Goal: Transaction & Acquisition: Subscribe to service/newsletter

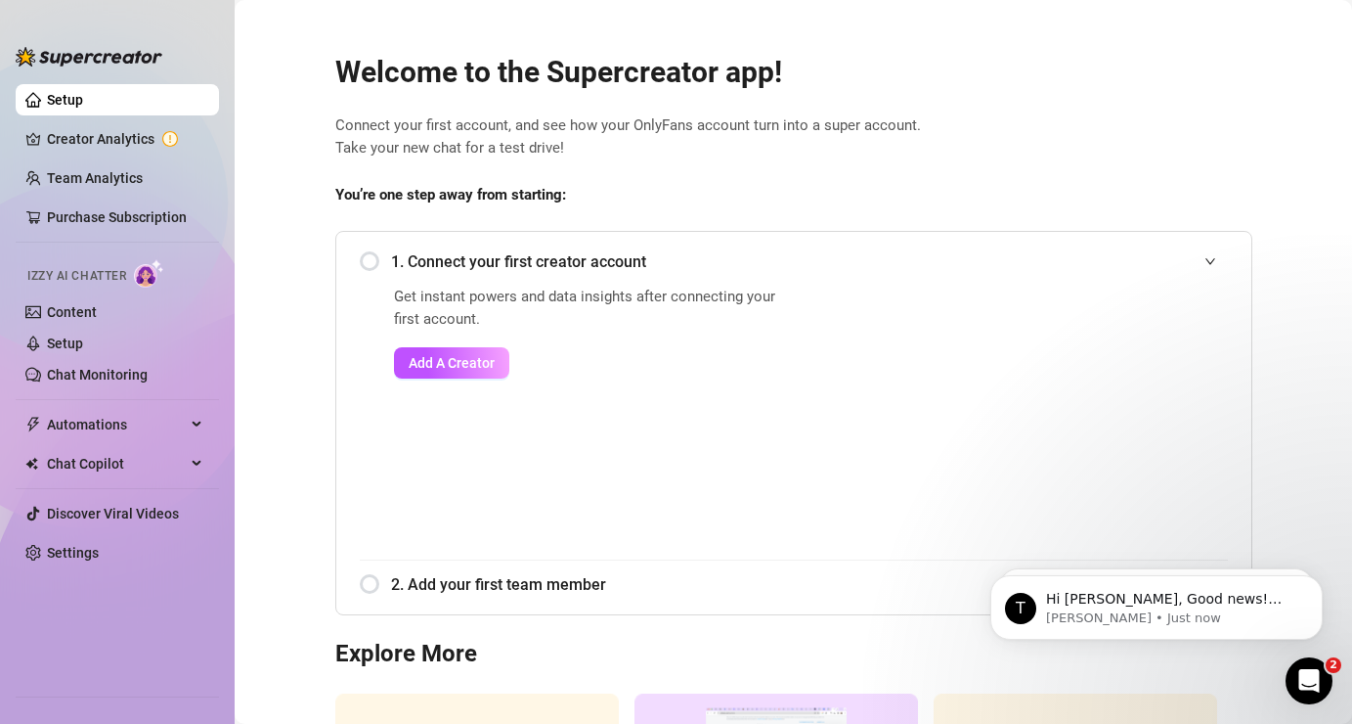
click at [394, 264] on span "1. Connect your first creator account" at bounding box center [809, 261] width 837 height 24
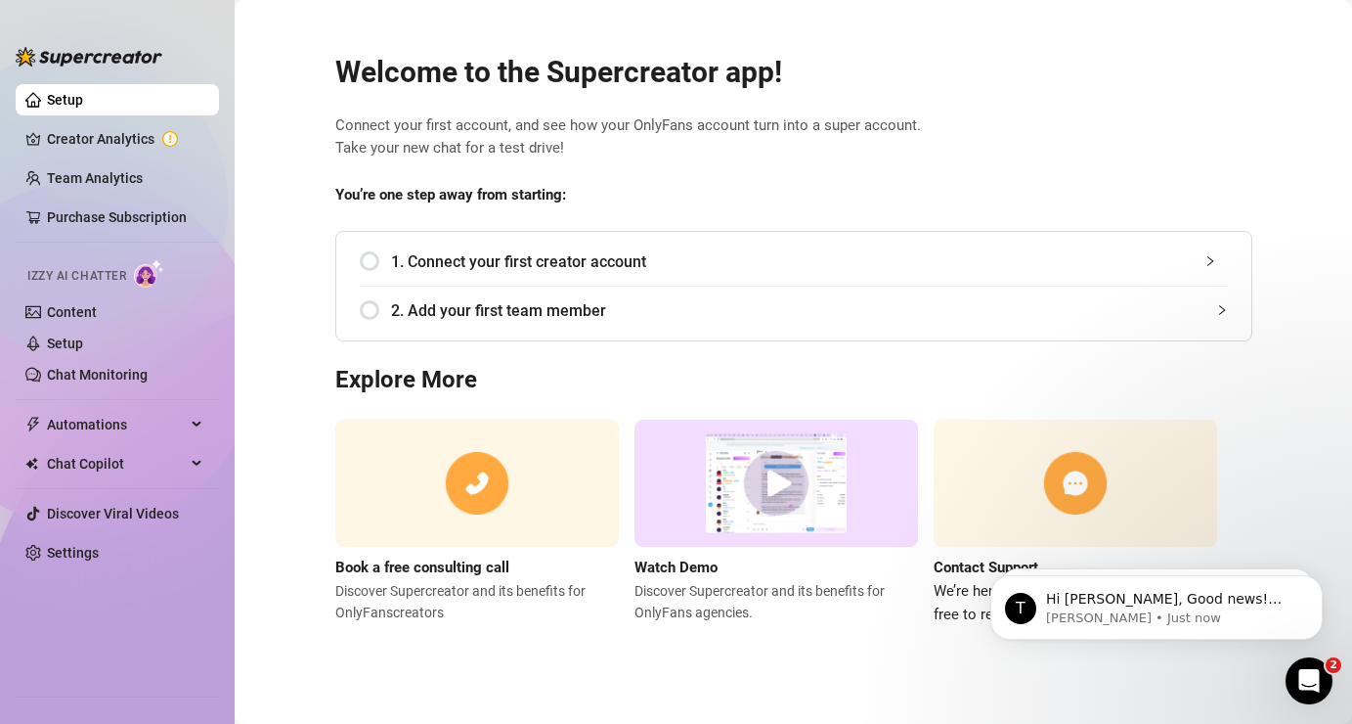
click at [395, 268] on span "1. Connect your first creator account" at bounding box center [809, 261] width 837 height 24
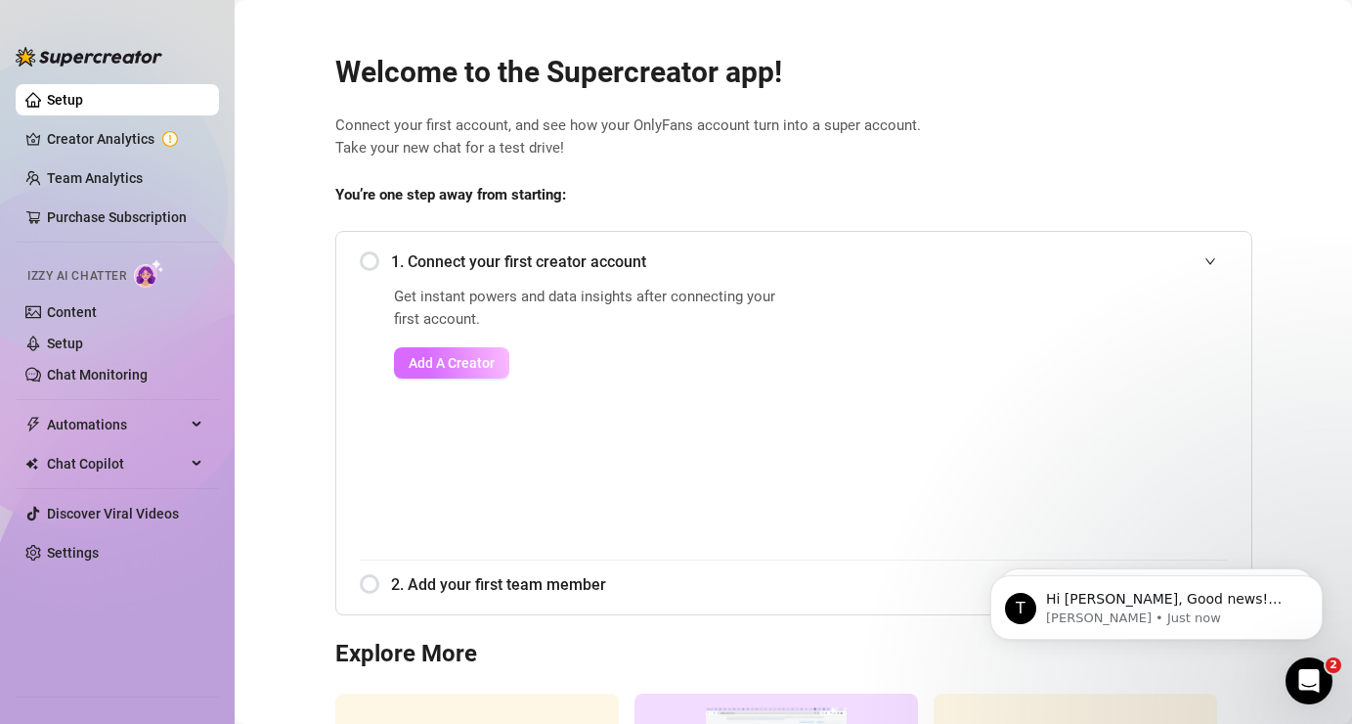
click at [481, 368] on span "Add A Creator" at bounding box center [452, 363] width 86 height 16
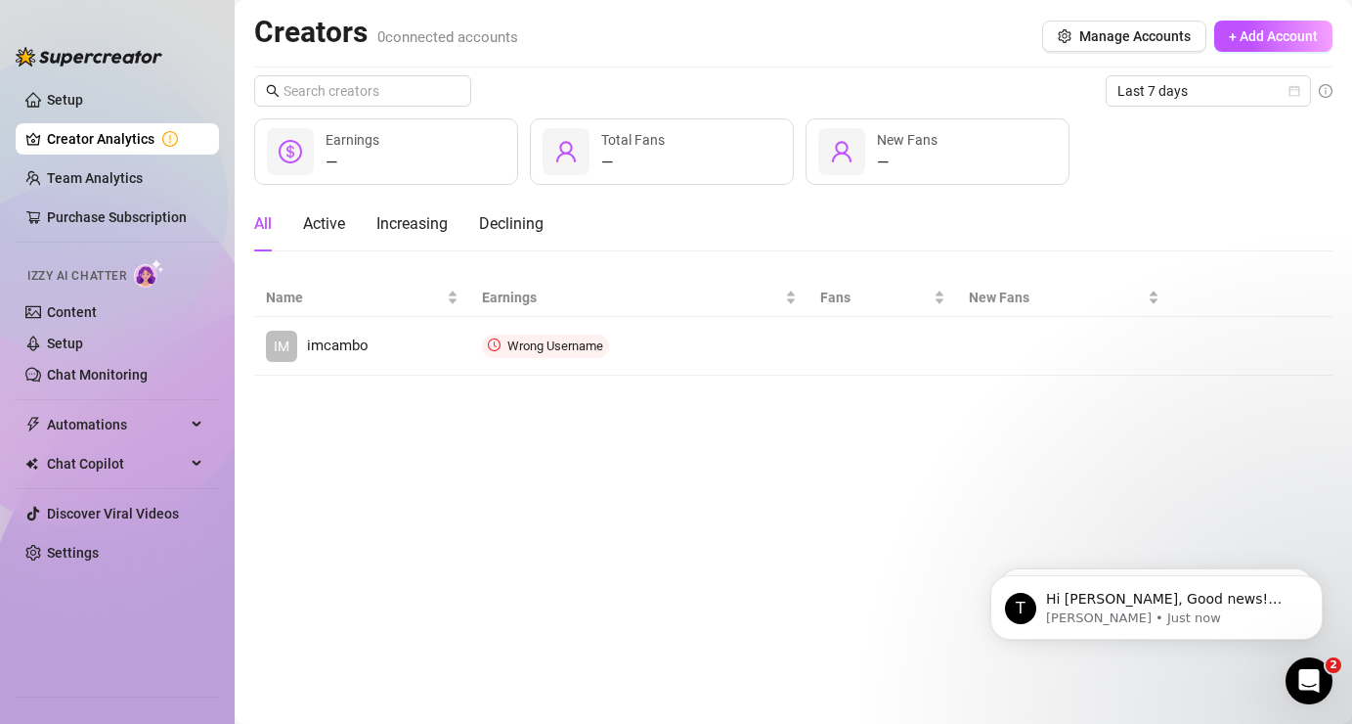
click at [296, 166] on div at bounding box center [290, 151] width 47 height 47
click at [324, 148] on div "— Earnings" at bounding box center [386, 151] width 264 height 66
click at [311, 97] on input "text" at bounding box center [364, 91] width 160 height 22
type input "i"
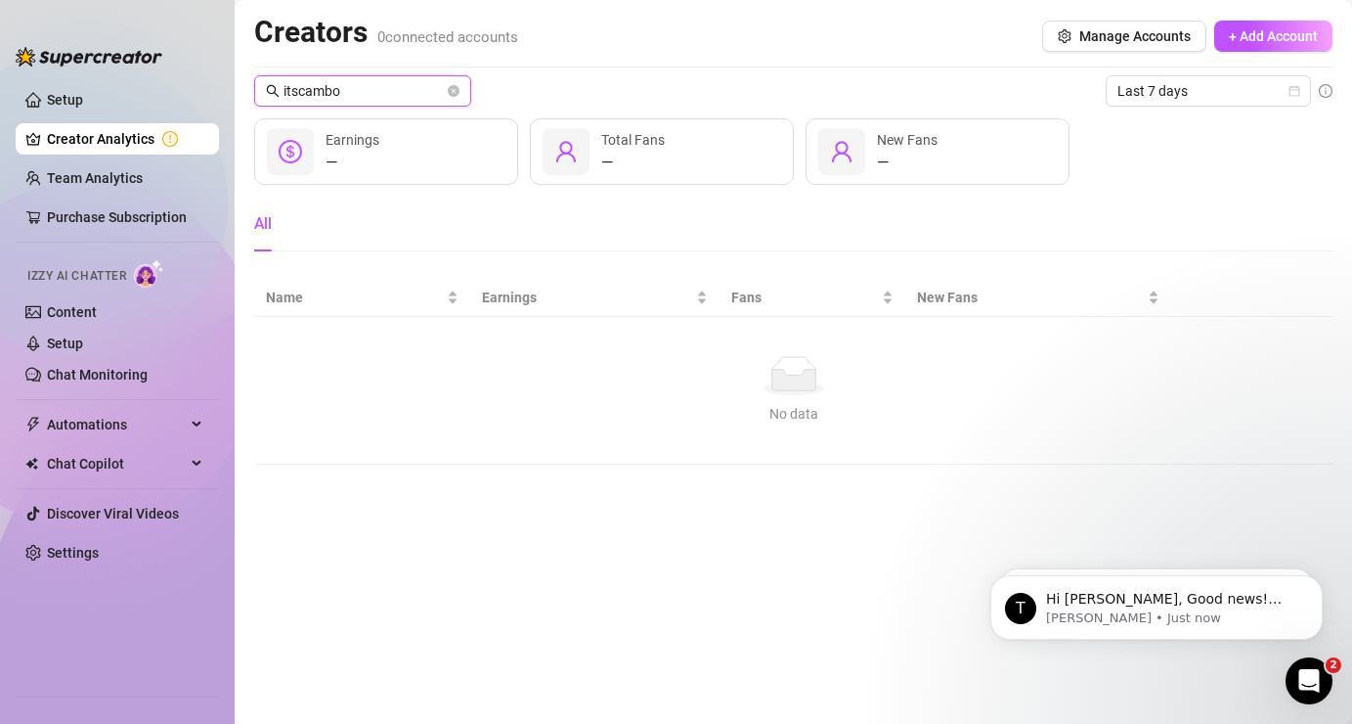
type input "itscambo"
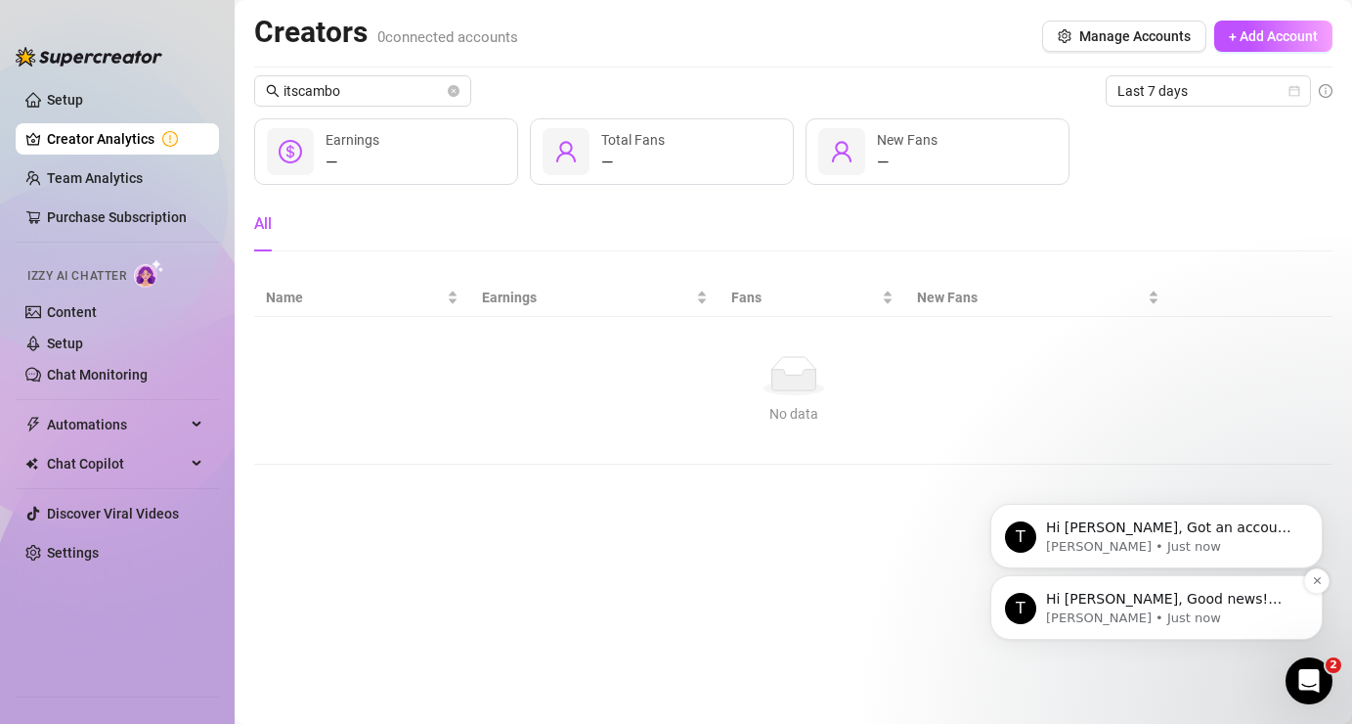
click at [1113, 613] on p "[PERSON_NAME] • Just now" at bounding box center [1172, 618] width 252 height 18
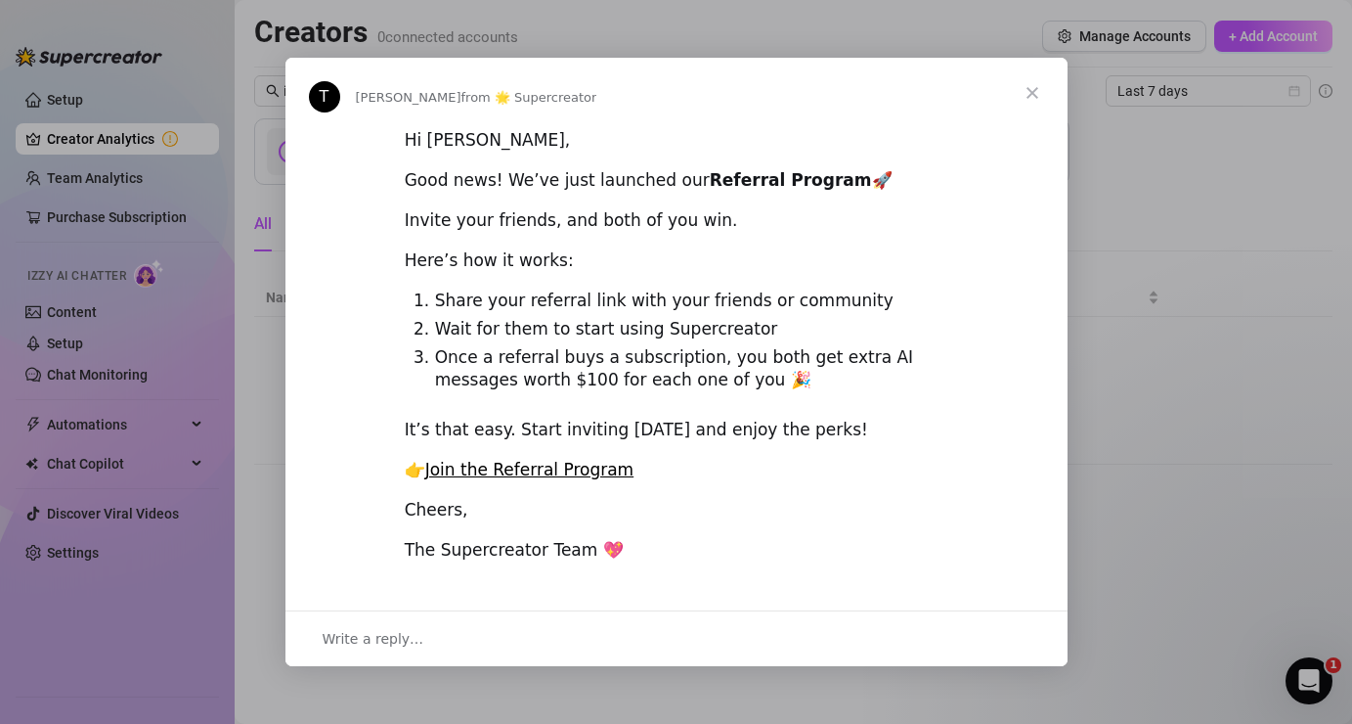
click at [1129, 329] on div "Intercom messenger" at bounding box center [676, 362] width 1352 height 724
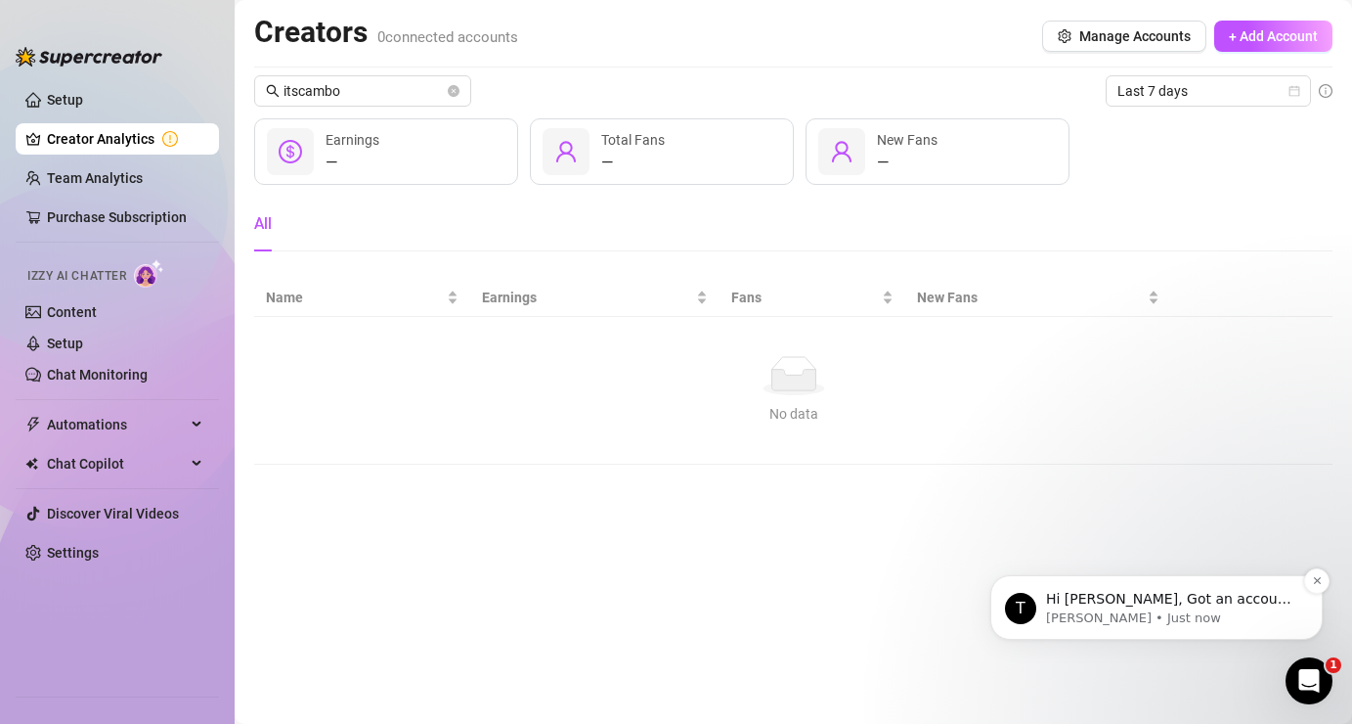
click at [1158, 617] on p "[PERSON_NAME] • Just now" at bounding box center [1172, 618] width 252 height 18
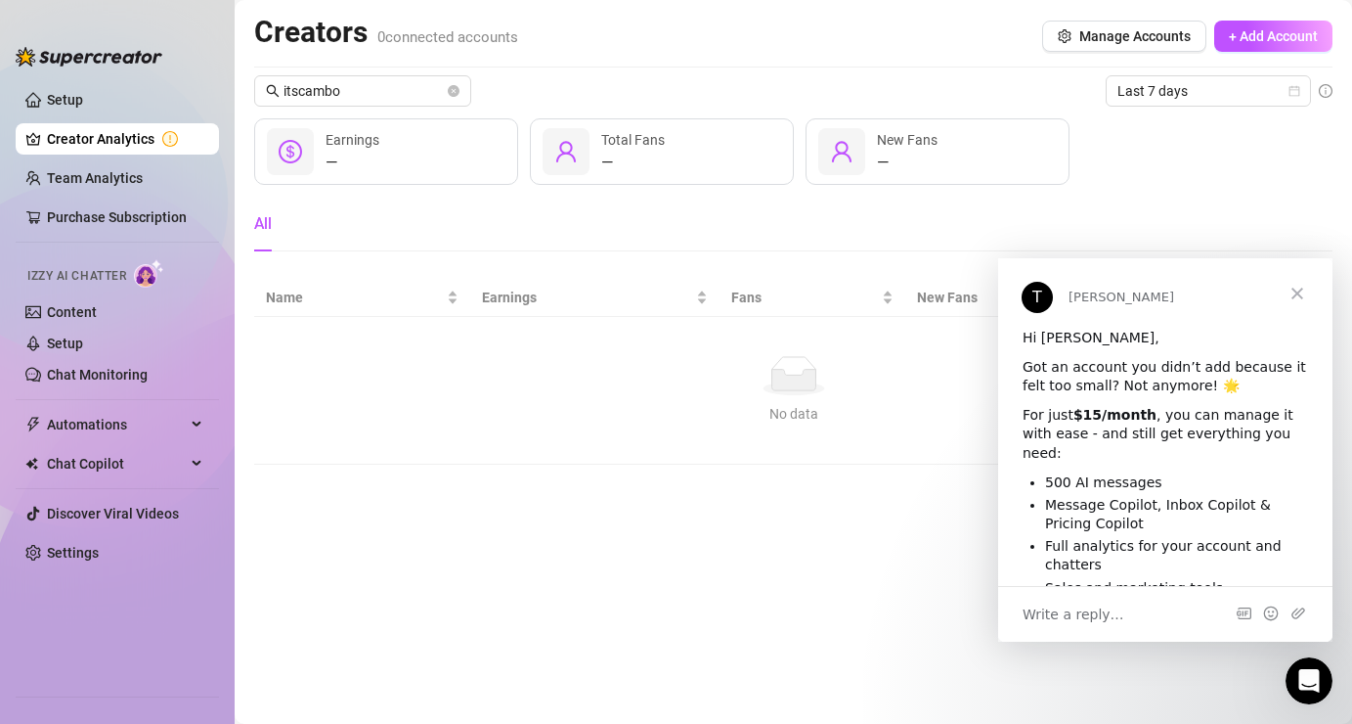
click at [863, 532] on main "Creators 0 connected accounts Manage Accounts + Add Account itscambo Last 7 day…" at bounding box center [794, 362] width 1118 height 724
click at [1290, 294] on span "Close" at bounding box center [1297, 293] width 70 height 70
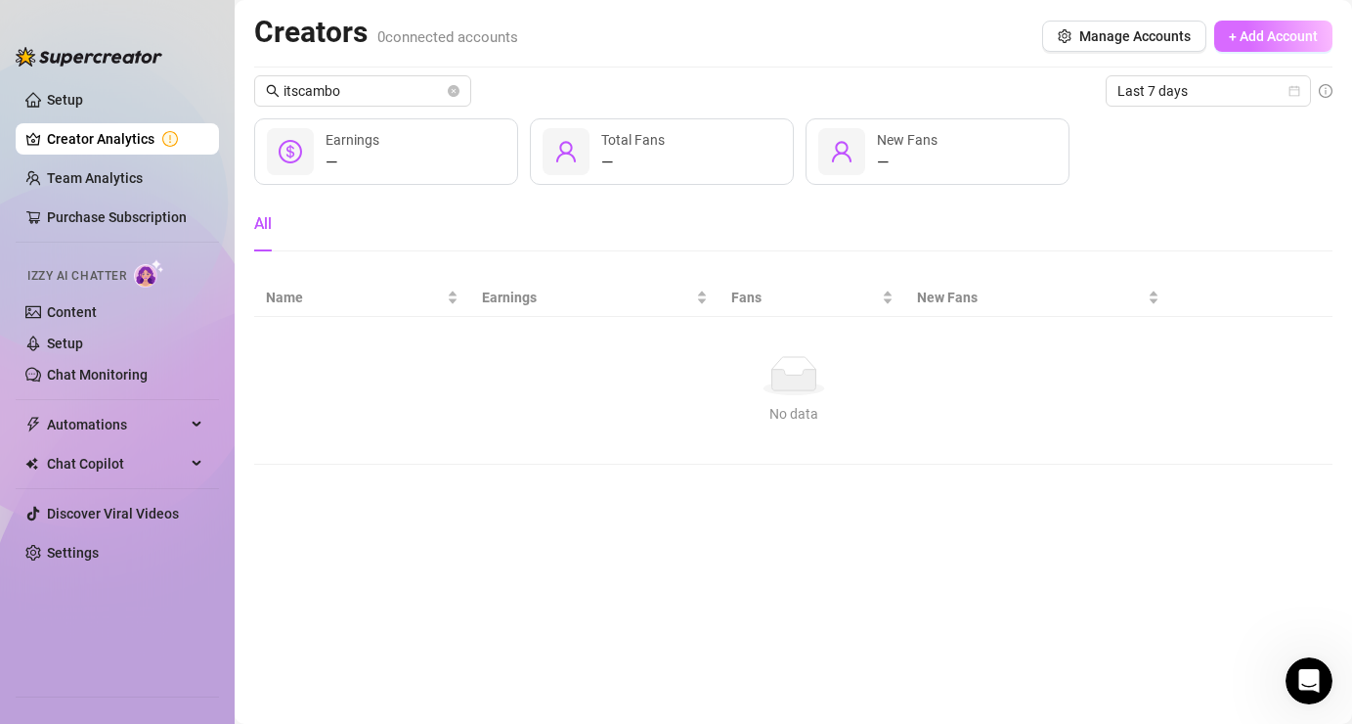
click at [1236, 45] on button "+ Add Account" at bounding box center [1273, 36] width 118 height 31
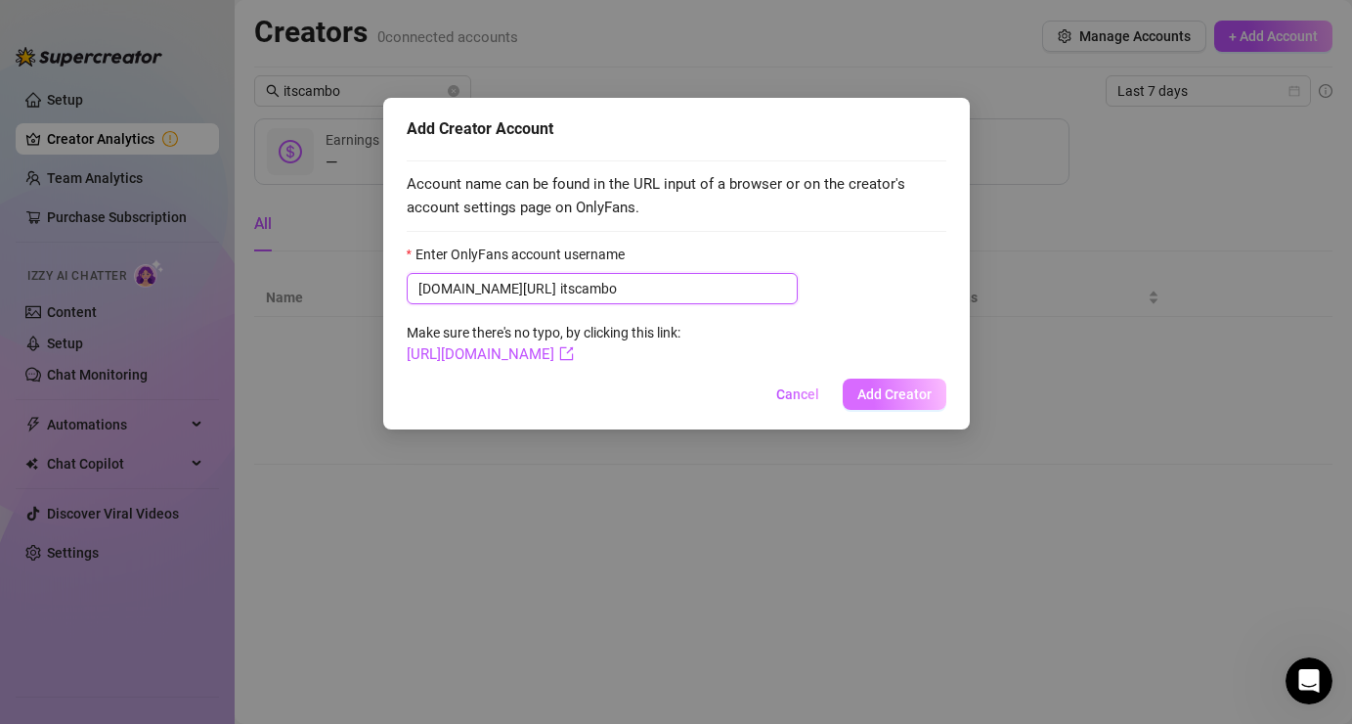
type input "itscambo"
click at [891, 405] on button "Add Creator" at bounding box center [895, 393] width 104 height 31
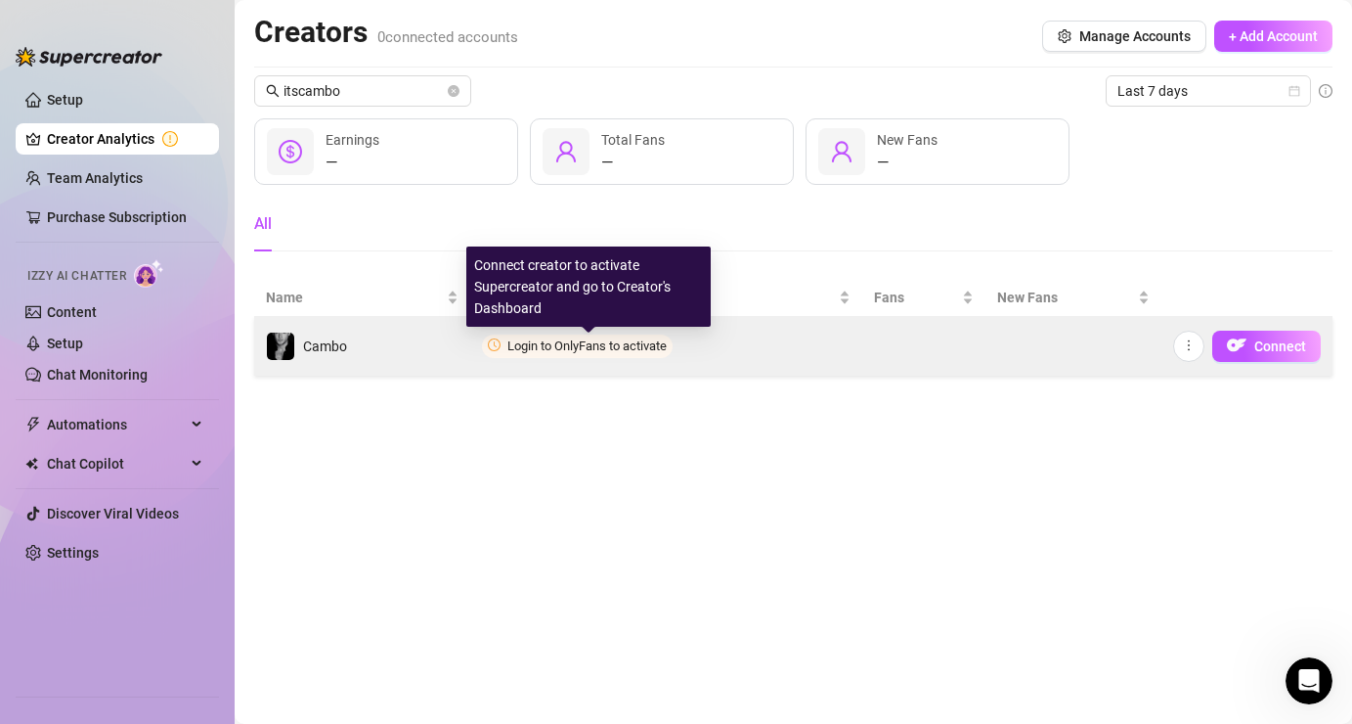
click at [556, 347] on span "Login to OnlyFans to activate" at bounding box center [586, 345] width 159 height 15
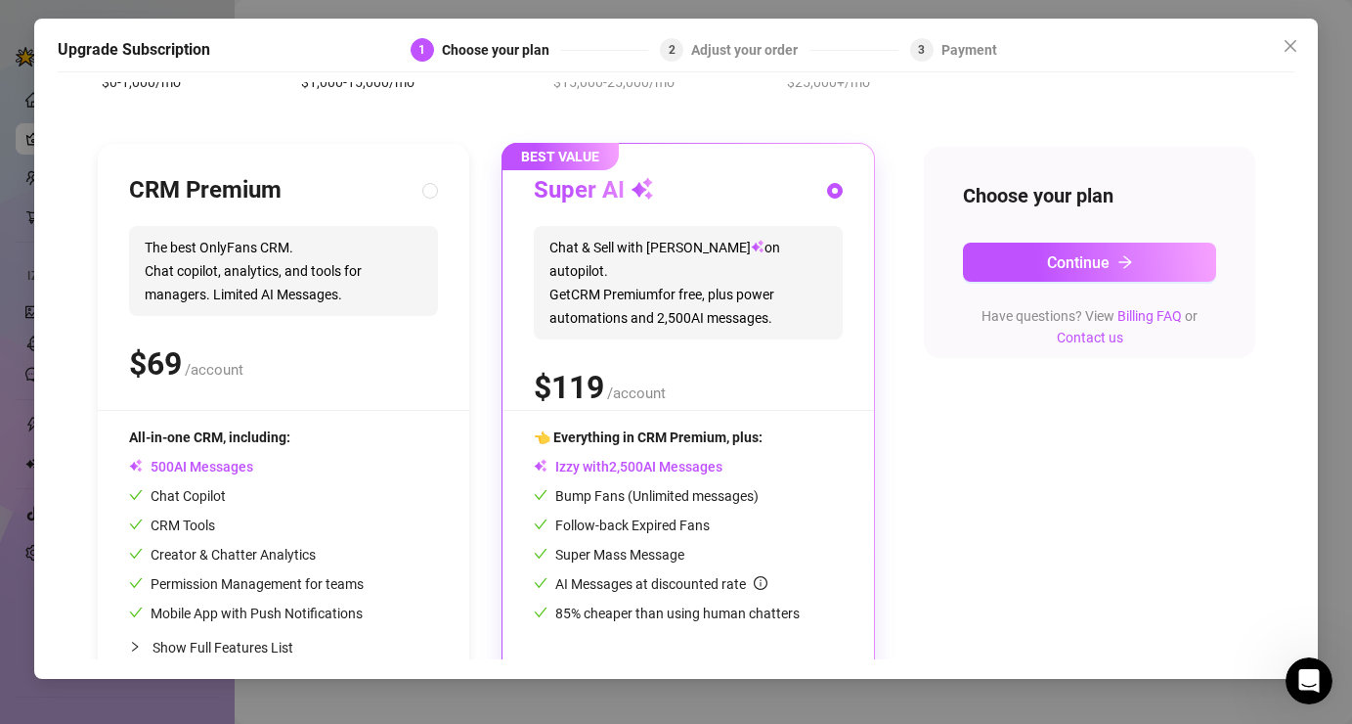
scroll to position [187, 0]
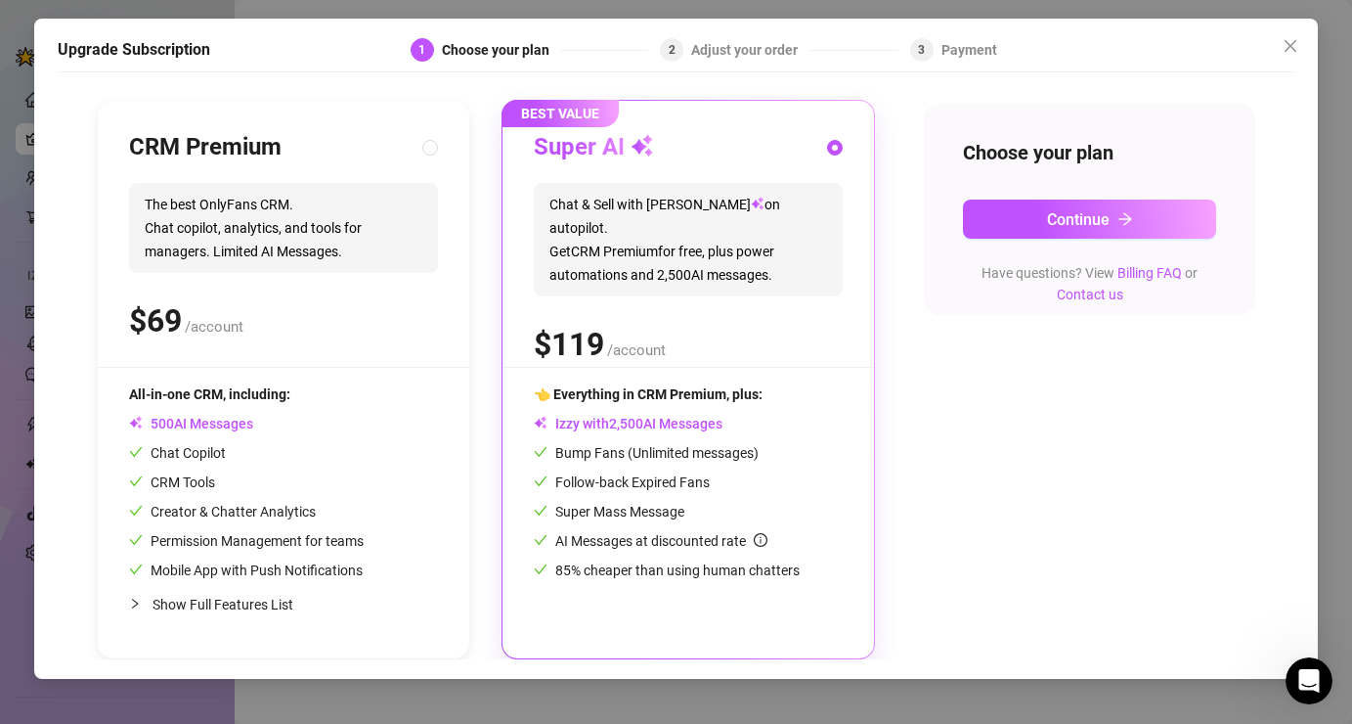
click at [744, 49] on div "Adjust your order" at bounding box center [750, 49] width 118 height 23
click at [994, 218] on button "Continue" at bounding box center [1090, 218] width 254 height 39
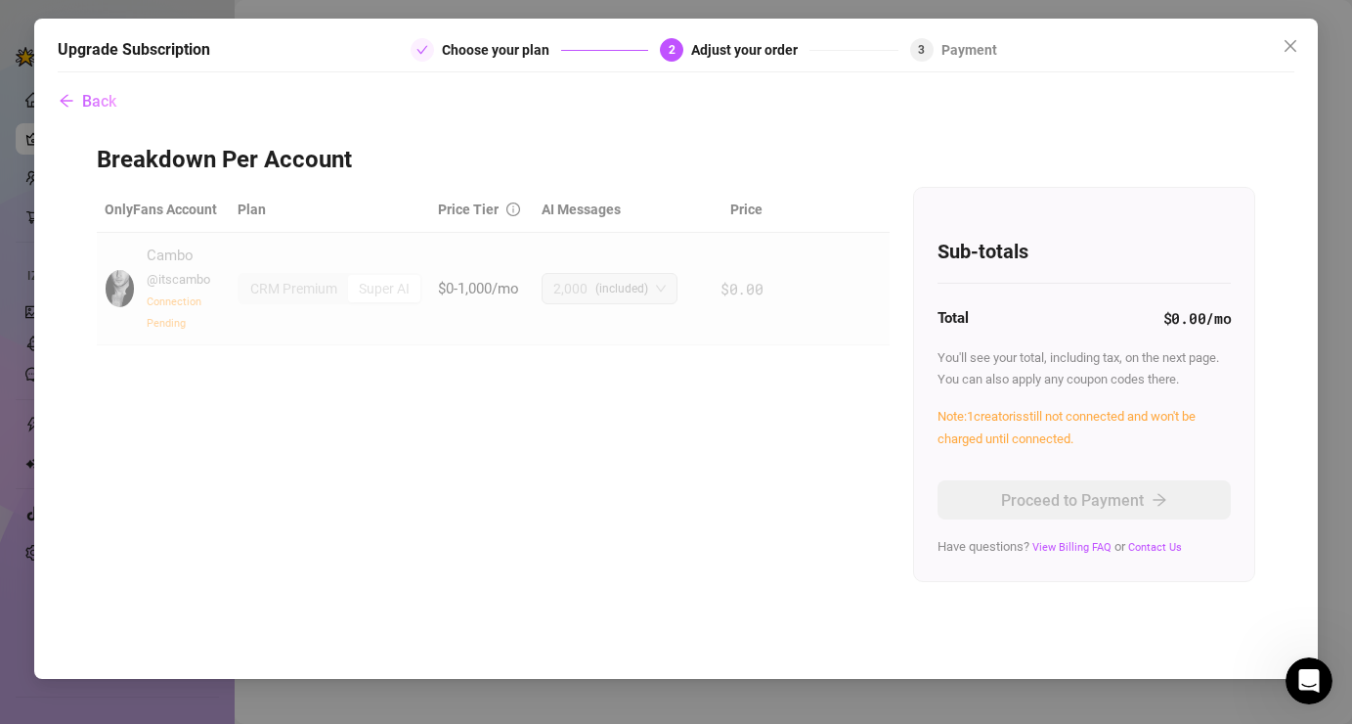
click at [550, 152] on h3 "Breakdown Per Account" at bounding box center [677, 160] width 1160 height 31
click at [102, 96] on span "Back" at bounding box center [99, 101] width 34 height 19
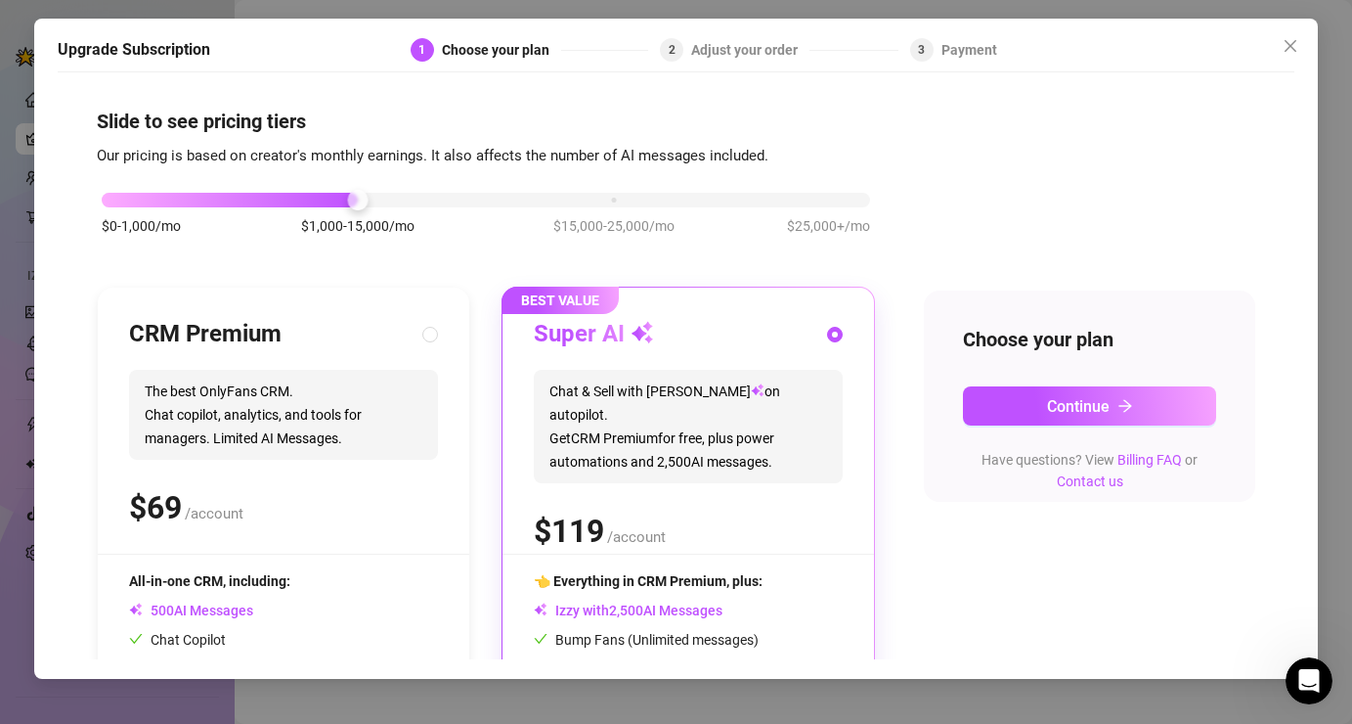
click at [1272, 47] on div at bounding box center [1246, 49] width 98 height 23
click at [1288, 53] on icon "close" at bounding box center [1291, 46] width 16 height 16
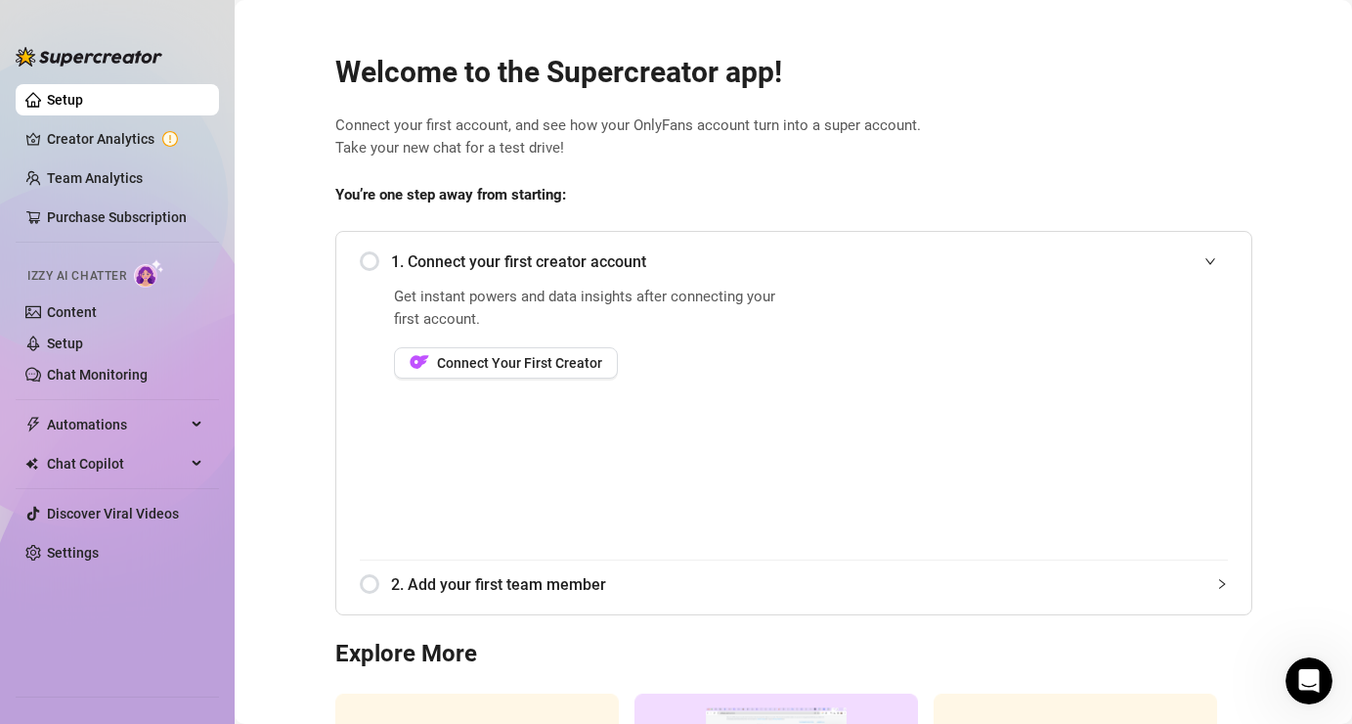
click at [1288, 53] on main "Welcome to the Supercreator app! Connect your first account, and see how your O…" at bounding box center [794, 479] width 1118 height 958
click at [473, 379] on div "Get instant powers and data insights after connecting your first account. Conne…" at bounding box center [591, 422] width 394 height 274
click at [513, 355] on span "Connect Your First Creator" at bounding box center [519, 363] width 165 height 16
click at [571, 359] on span "Connect Your First Creator" at bounding box center [519, 363] width 165 height 16
